Goal: Navigation & Orientation: Find specific page/section

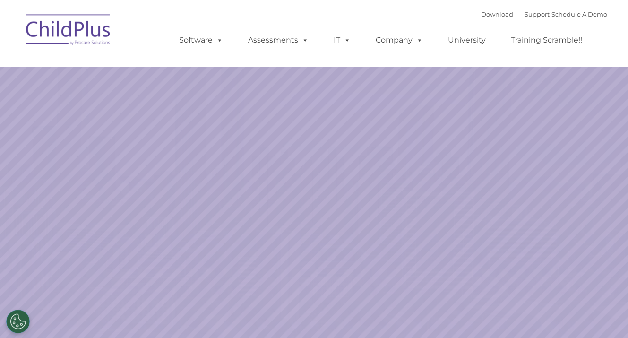
select select "MEDIUM"
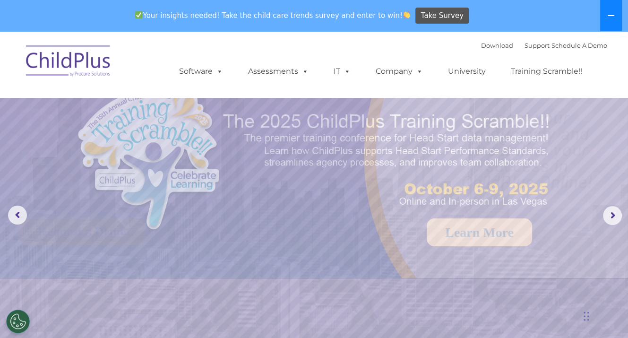
click at [613, 23] on button at bounding box center [611, 15] width 22 height 31
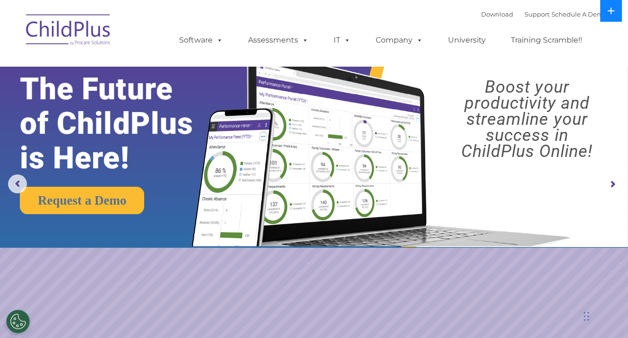
click at [613, 23] on nav "Download Support | Schedule A Demo  MENU MENU Software ChildPlus: The original…" at bounding box center [314, 33] width 628 height 66
click at [13, 2] on nav "Download Support | Schedule A Demo  MENU MENU Software ChildPlus: The original…" at bounding box center [314, 33] width 628 height 66
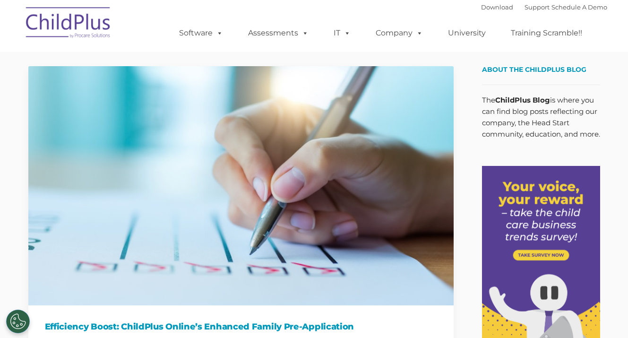
type input ""
click at [491, 6] on link "Download" at bounding box center [497, 7] width 32 height 8
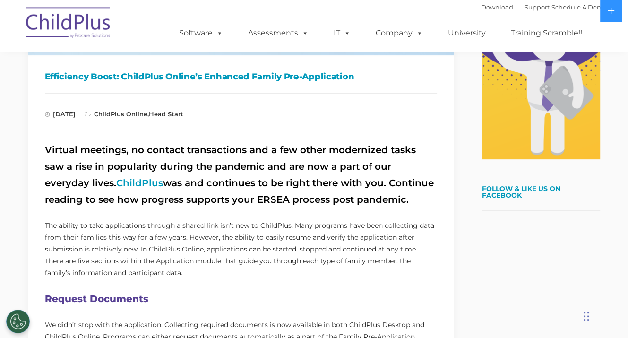
scroll to position [261, 0]
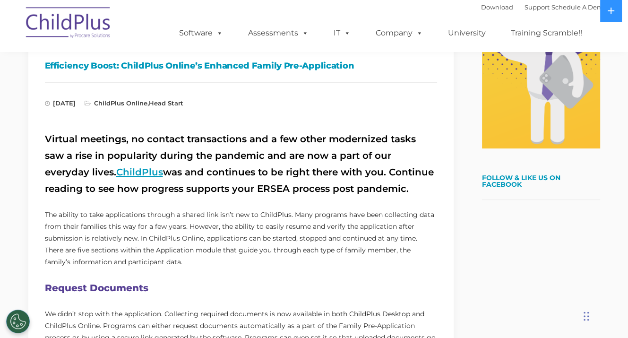
click at [116, 171] on link "ChildPlus" at bounding box center [139, 171] width 47 height 11
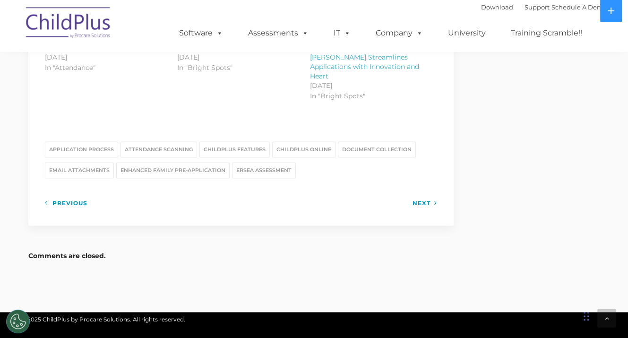
scroll to position [1238, 0]
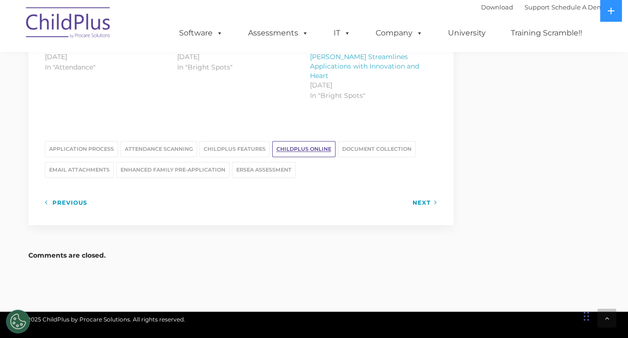
click at [296, 141] on link "ChildPlus Online" at bounding box center [303, 149] width 63 height 16
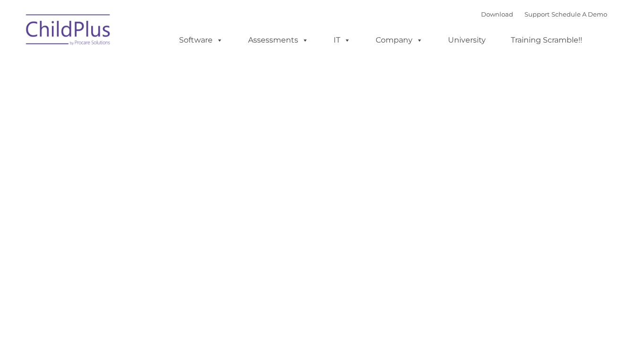
type input ""
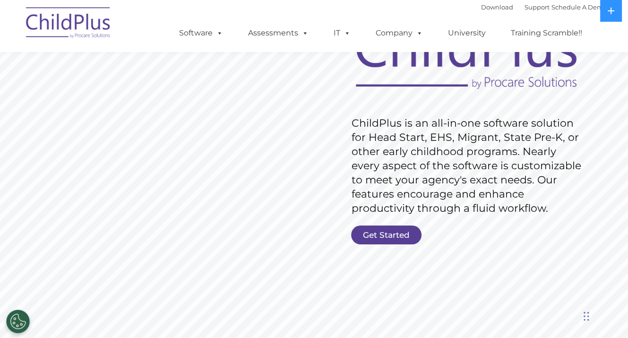
scroll to position [95, 0]
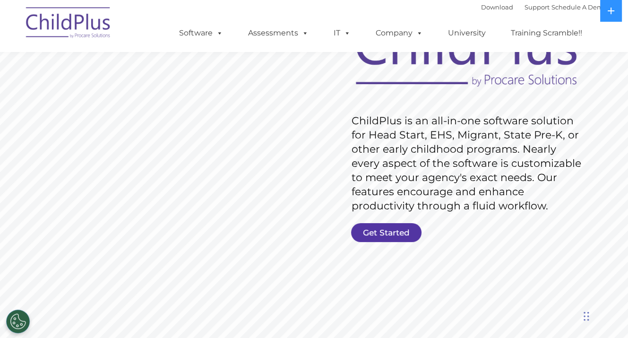
click at [363, 230] on link "Get Started" at bounding box center [386, 232] width 70 height 19
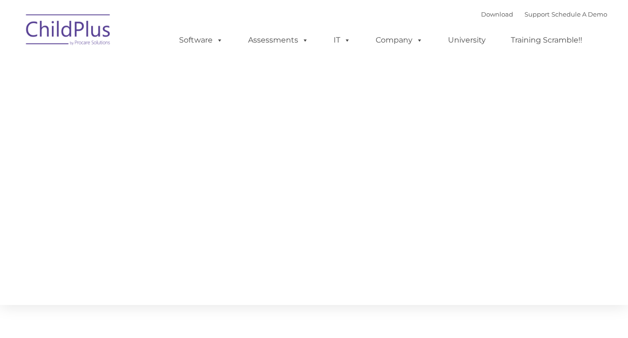
type input ""
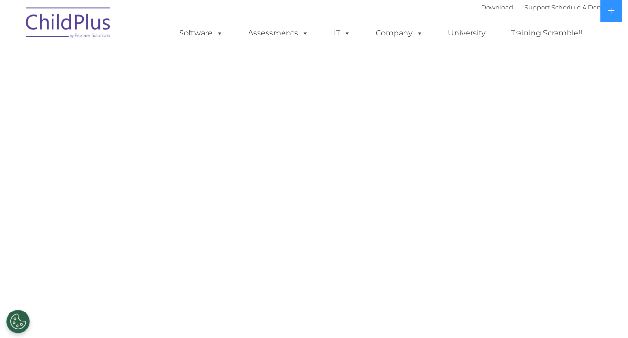
select select "MEDIUM"
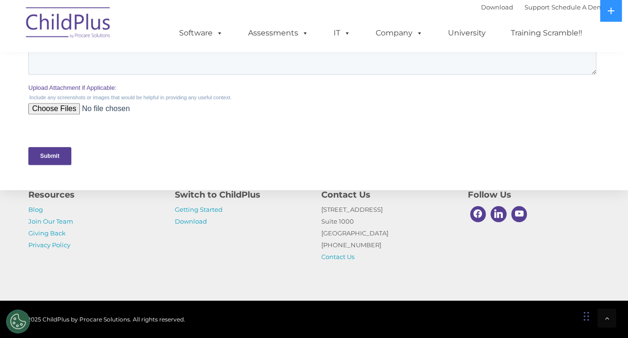
scroll to position [473, 0]
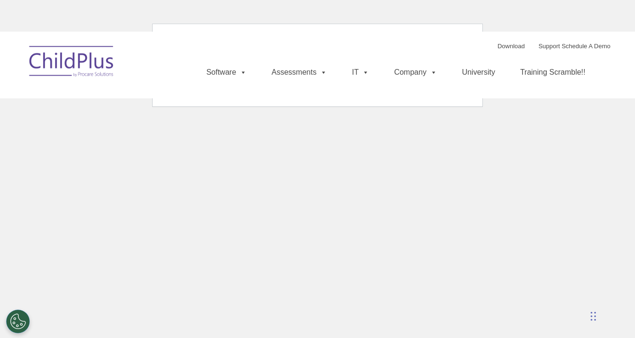
click at [7, 3] on html "Download Support | Schedule A Demo Search for: Search MENU MENU Software ChildP…" at bounding box center [317, 61] width 635 height 122
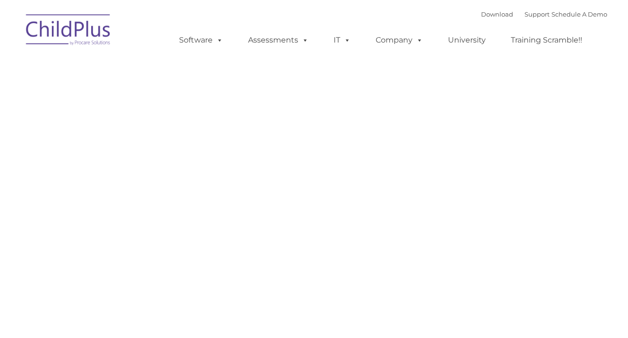
type input ""
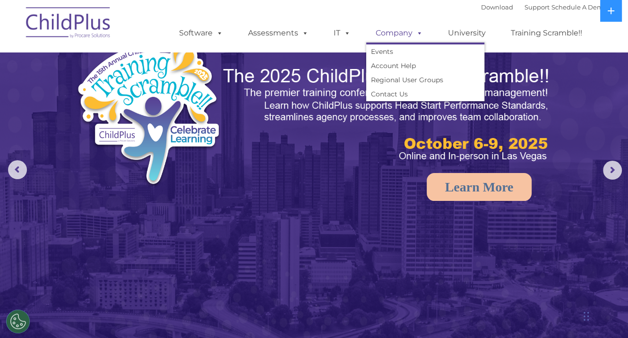
click at [395, 40] on link "Company" at bounding box center [399, 33] width 66 height 19
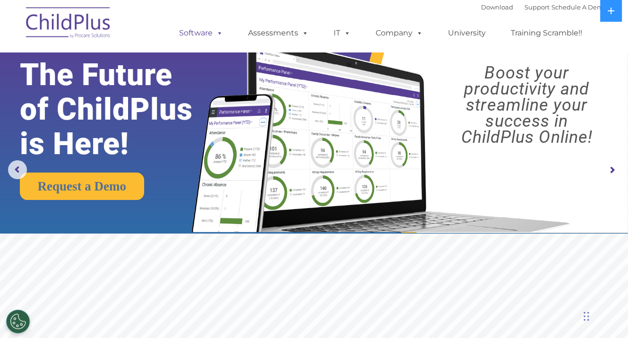
click at [179, 31] on link "Software" at bounding box center [201, 33] width 63 height 19
